Goal: Information Seeking & Learning: Learn about a topic

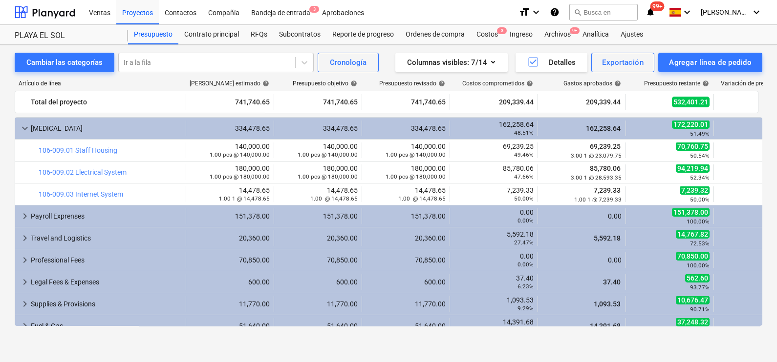
click at [24, 125] on span "keyboard_arrow_down" at bounding box center [25, 129] width 12 height 12
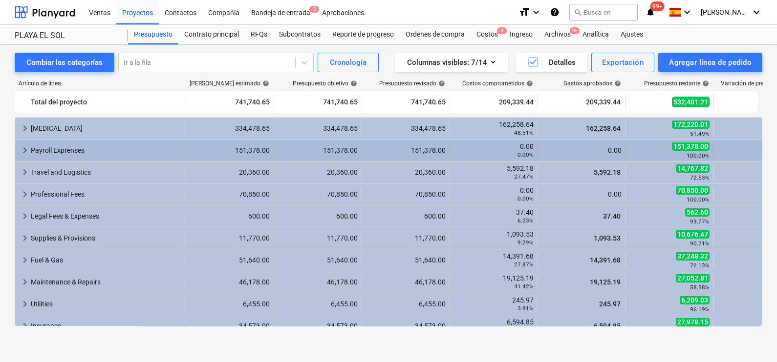
click at [23, 150] on span "keyboard_arrow_right" at bounding box center [25, 151] width 12 height 12
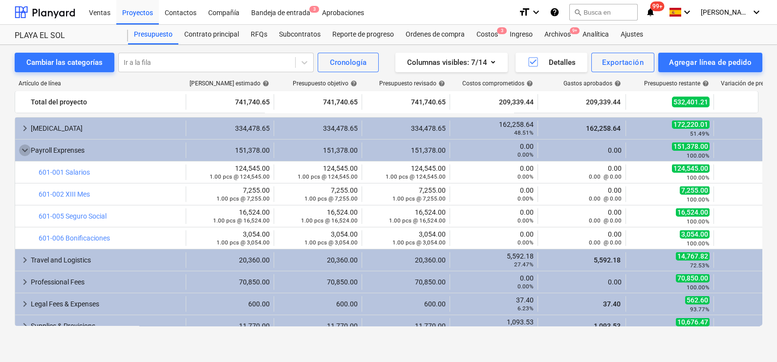
click at [23, 150] on span "keyboard_arrow_down" at bounding box center [25, 151] width 12 height 12
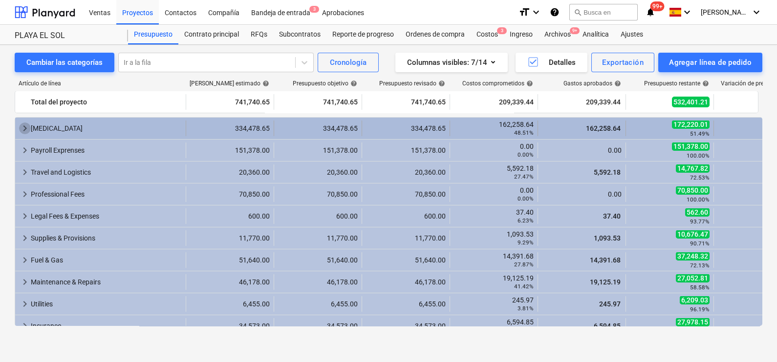
click at [25, 127] on span "keyboard_arrow_right" at bounding box center [25, 129] width 12 height 12
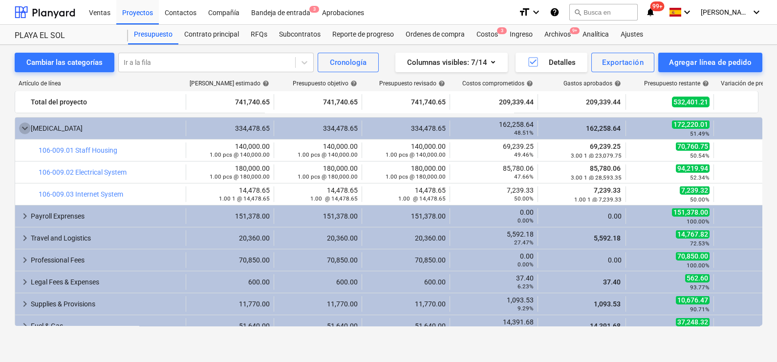
click at [25, 127] on span "keyboard_arrow_down" at bounding box center [25, 129] width 12 height 12
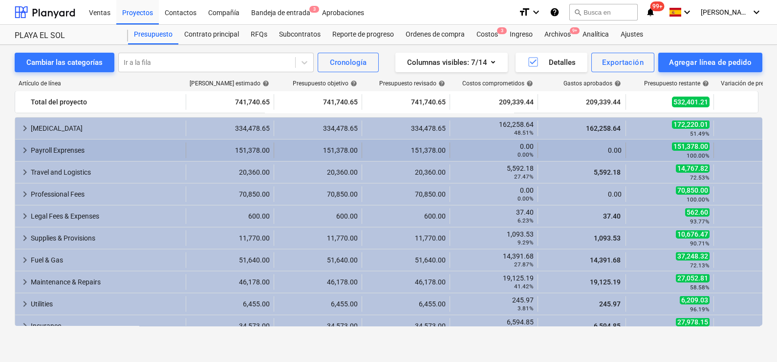
click at [27, 147] on span "keyboard_arrow_right" at bounding box center [25, 151] width 12 height 12
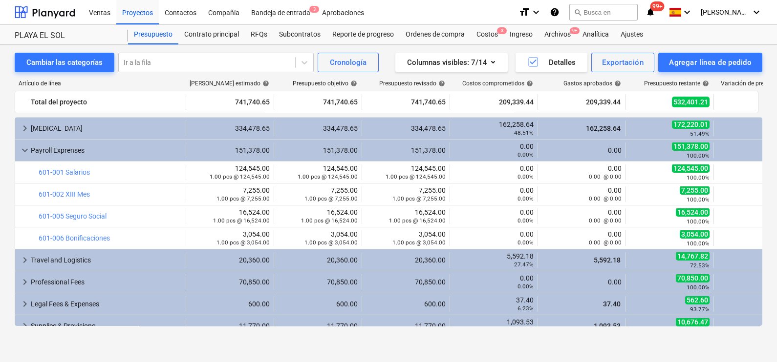
click at [27, 147] on span "keyboard_arrow_down" at bounding box center [25, 151] width 12 height 12
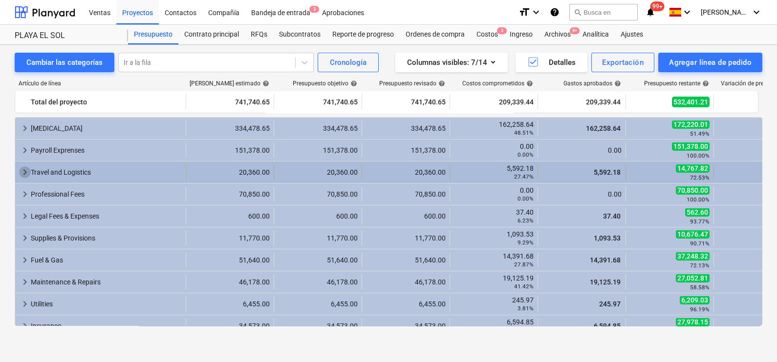
click at [23, 171] on span "keyboard_arrow_right" at bounding box center [25, 173] width 12 height 12
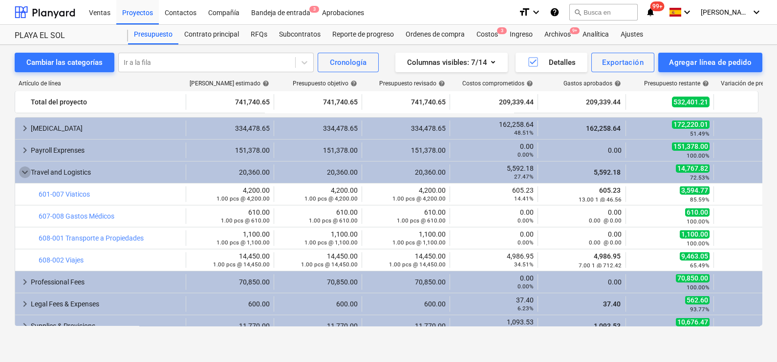
click at [23, 171] on span "keyboard_arrow_down" at bounding box center [25, 173] width 12 height 12
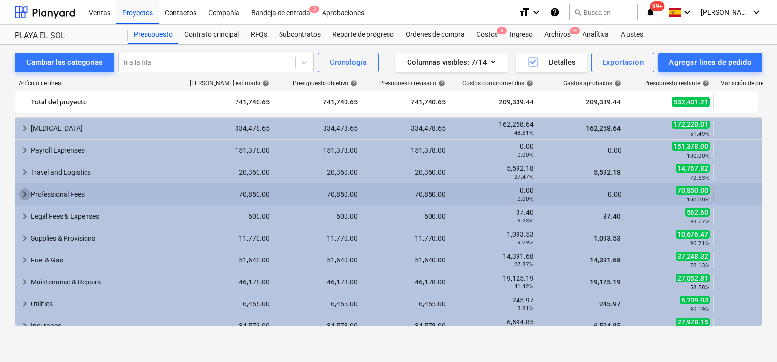
click at [24, 193] on span "keyboard_arrow_right" at bounding box center [25, 195] width 12 height 12
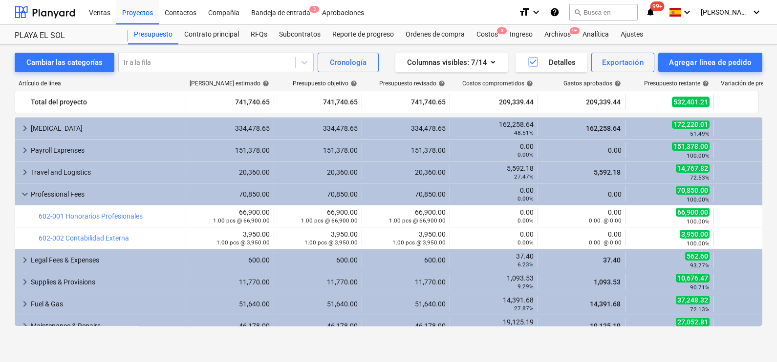
click at [24, 193] on span "keyboard_arrow_down" at bounding box center [25, 195] width 12 height 12
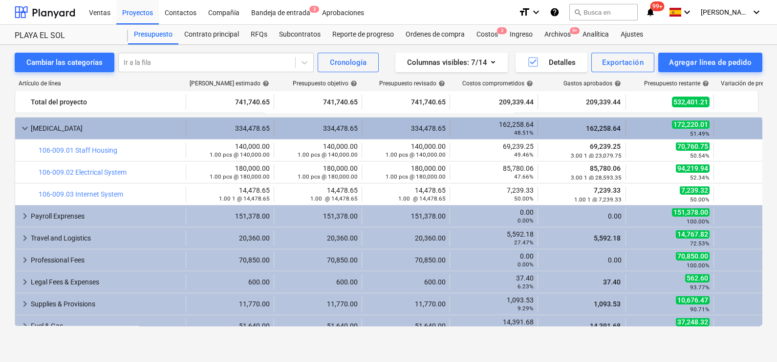
click at [26, 127] on span "keyboard_arrow_down" at bounding box center [25, 129] width 12 height 12
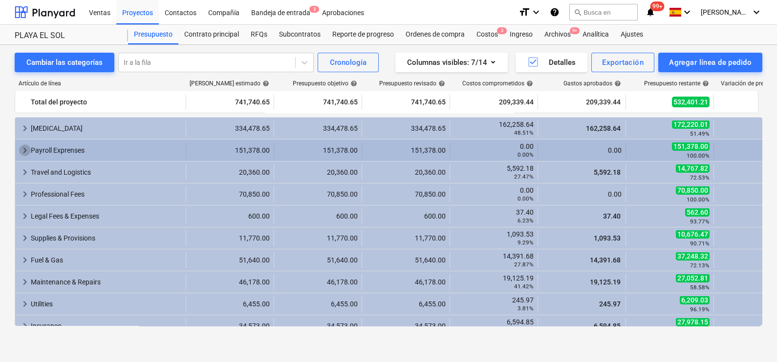
click at [22, 147] on span "keyboard_arrow_right" at bounding box center [25, 151] width 12 height 12
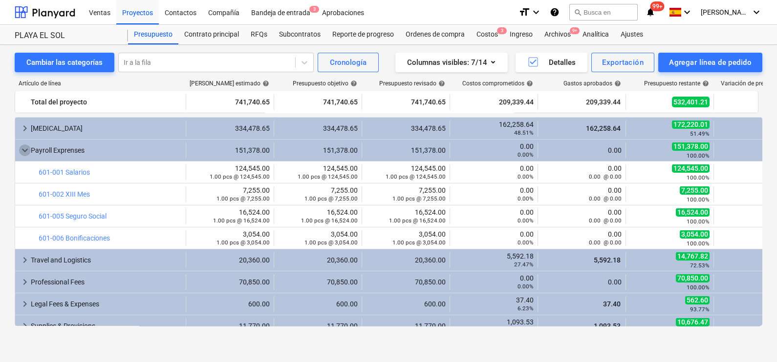
click at [23, 147] on span "keyboard_arrow_down" at bounding box center [25, 151] width 12 height 12
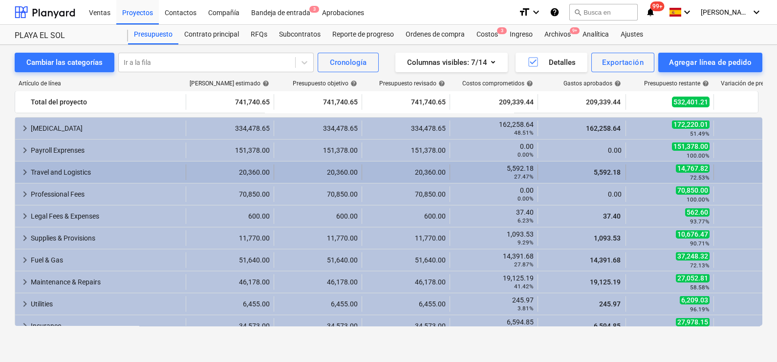
click at [23, 170] on span "keyboard_arrow_right" at bounding box center [25, 173] width 12 height 12
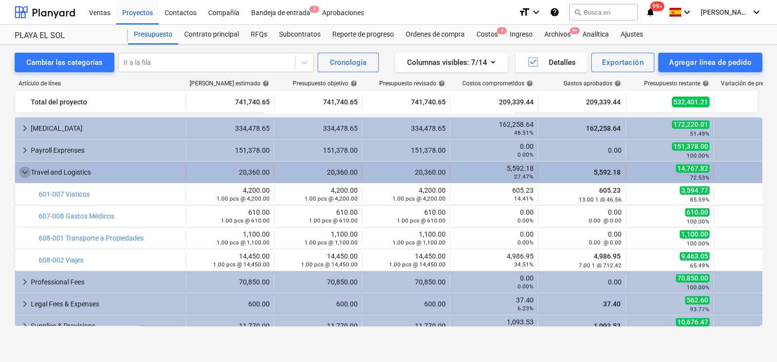
click at [24, 170] on span "keyboard_arrow_down" at bounding box center [25, 173] width 12 height 12
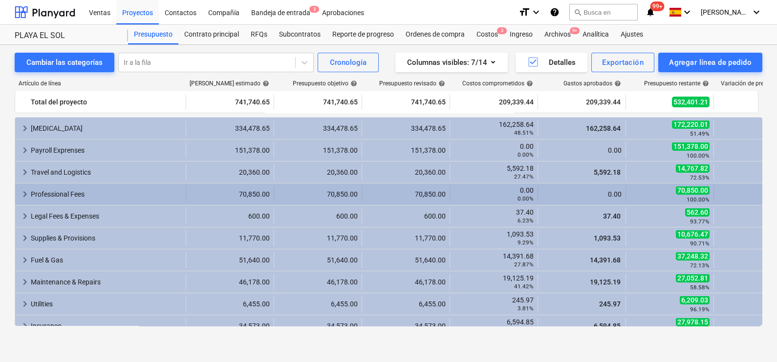
click at [27, 193] on span "keyboard_arrow_right" at bounding box center [25, 195] width 12 height 12
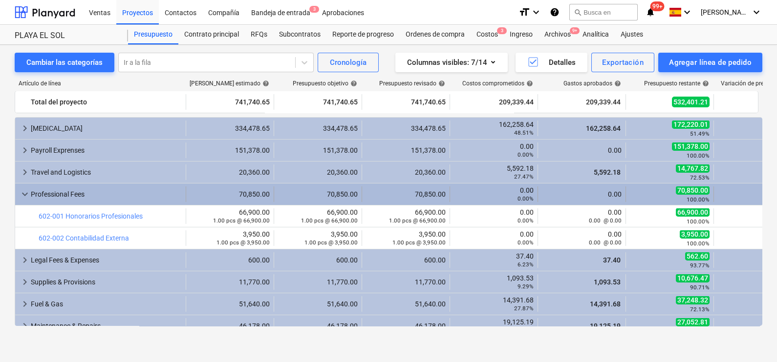
click at [27, 192] on span "keyboard_arrow_down" at bounding box center [25, 195] width 12 height 12
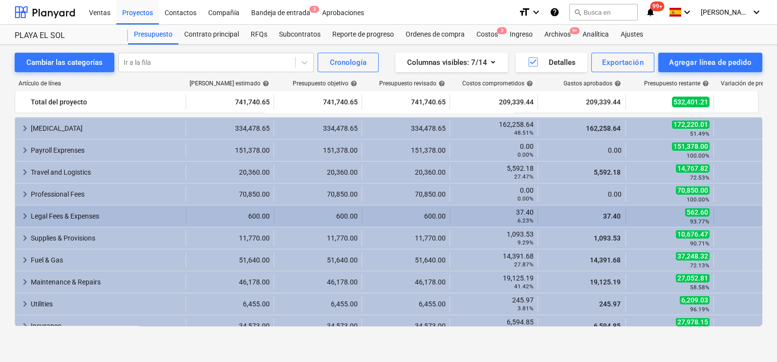
click at [25, 213] on span "keyboard_arrow_right" at bounding box center [25, 217] width 12 height 12
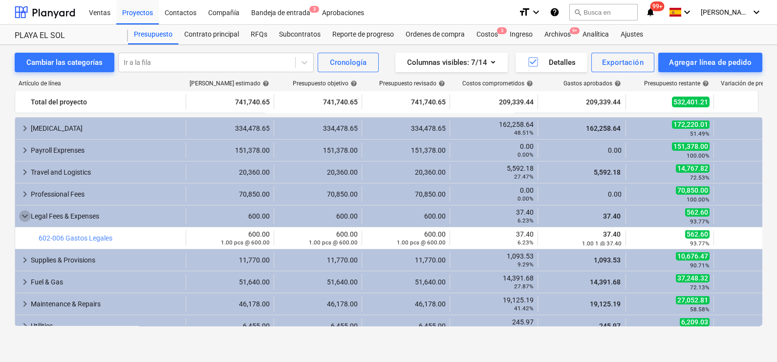
click at [25, 213] on span "keyboard_arrow_down" at bounding box center [25, 217] width 12 height 12
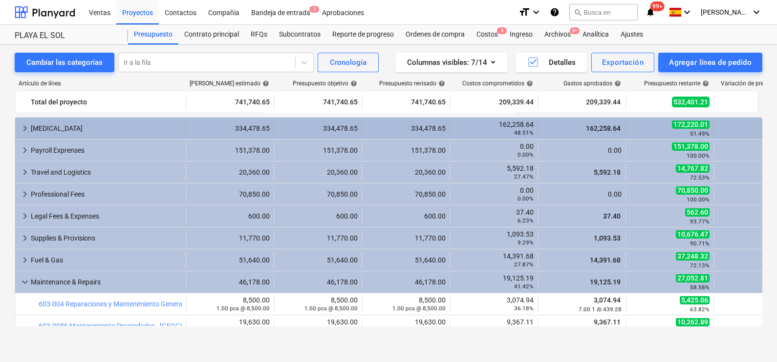
click at [24, 129] on span "keyboard_arrow_right" at bounding box center [25, 129] width 12 height 12
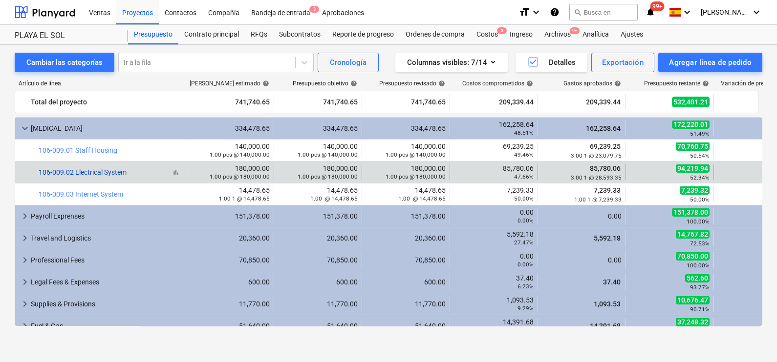
drag, startPoint x: 90, startPoint y: 177, endPoint x: 126, endPoint y: 171, distance: 35.6
click at [126, 171] on div "bar_chart 106-009.02 Electrical System" at bounding box center [110, 173] width 143 height 8
drag, startPoint x: 130, startPoint y: 172, endPoint x: 75, endPoint y: 176, distance: 55.4
click at [75, 176] on div "bar_chart 106-009.02 Electrical System" at bounding box center [110, 173] width 143 height 16
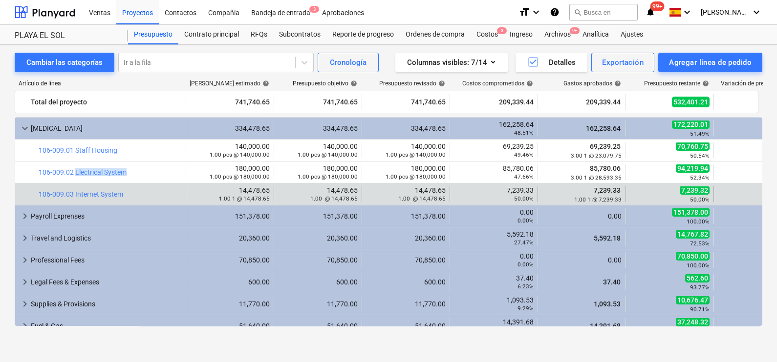
copy link "Electrical System"
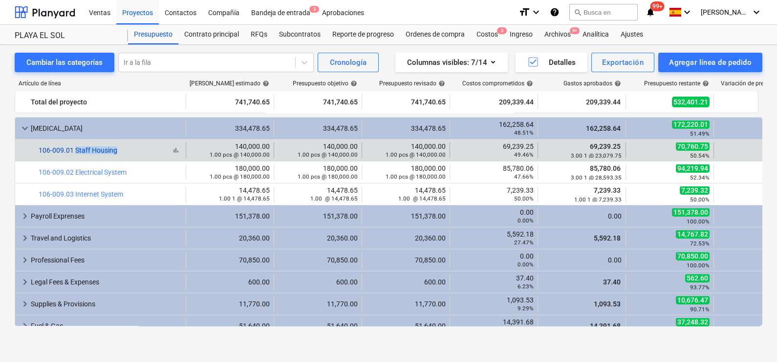
drag, startPoint x: 84, startPoint y: 152, endPoint x: 76, endPoint y: 154, distance: 8.1
click at [76, 154] on div "bar_chart 106-009.01 Staff Housing" at bounding box center [110, 151] width 143 height 8
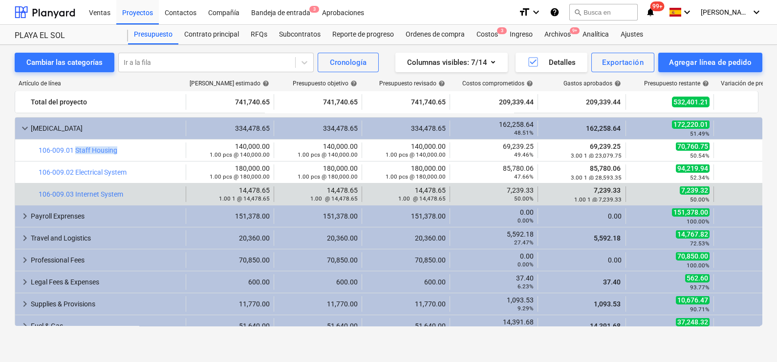
copy link "Staff Housing"
drag, startPoint x: 118, startPoint y: 197, endPoint x: 37, endPoint y: 202, distance: 81.8
click at [37, 202] on div "bar_chart 106-009.03 Internet System edit 14,478.65 1.00 1 @ 14,478.65 edit 14,…" at bounding box center [420, 194] width 811 height 21
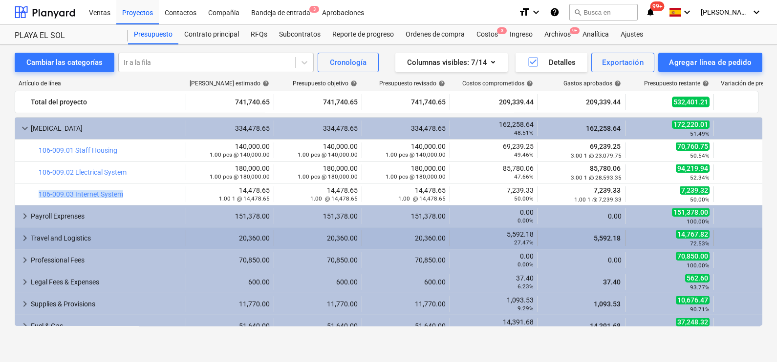
copy div "bar_chart 106-009.03 Internet System"
